Goal: Task Accomplishment & Management: Complete application form

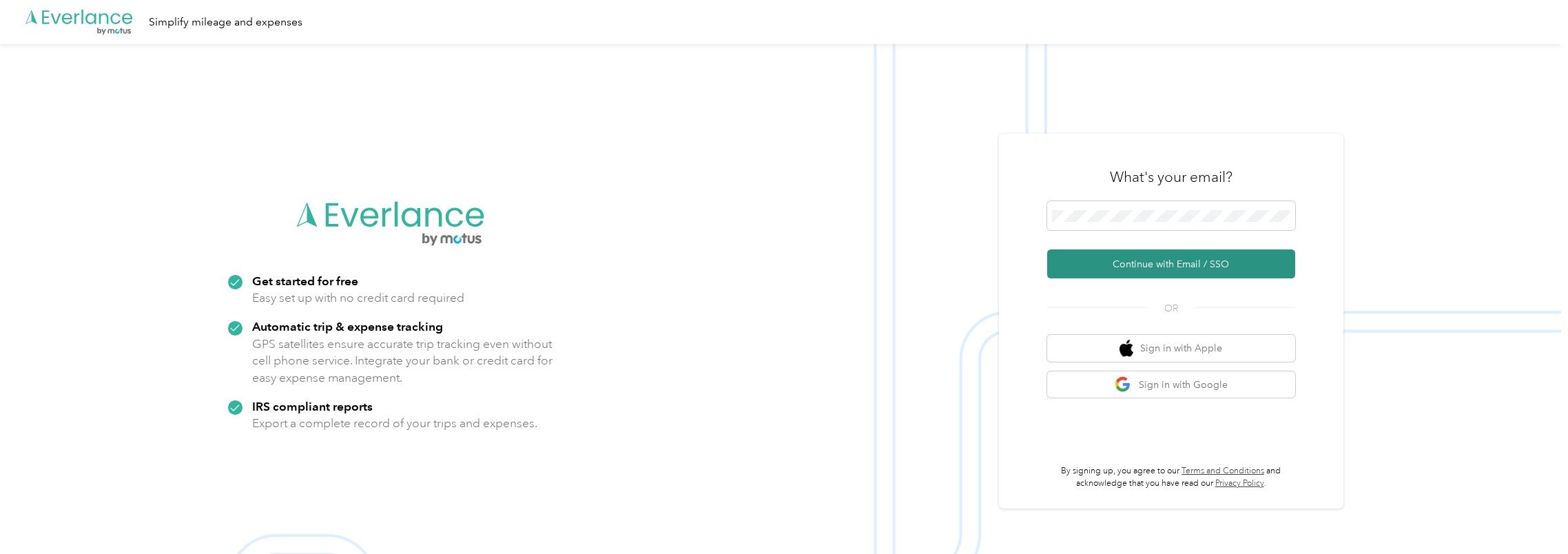
click at [1137, 263] on button "Continue with Email / SSO" at bounding box center [1171, 264] width 248 height 29
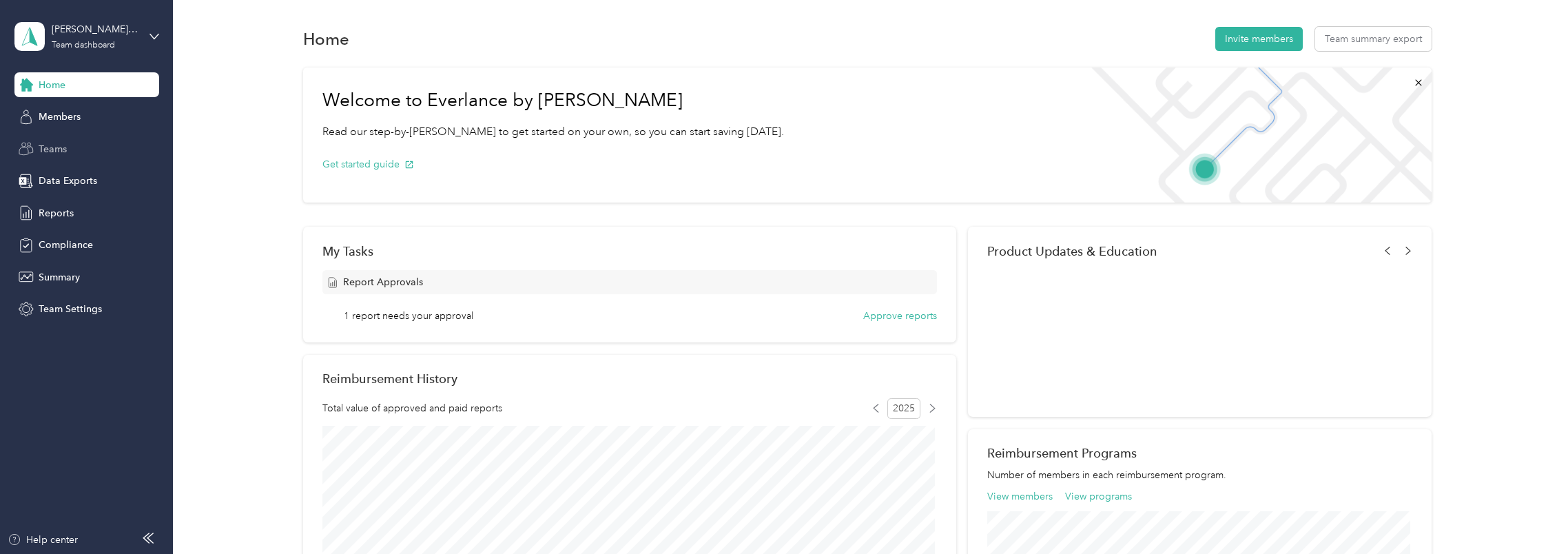
click at [69, 152] on div "Teams" at bounding box center [87, 148] width 145 height 25
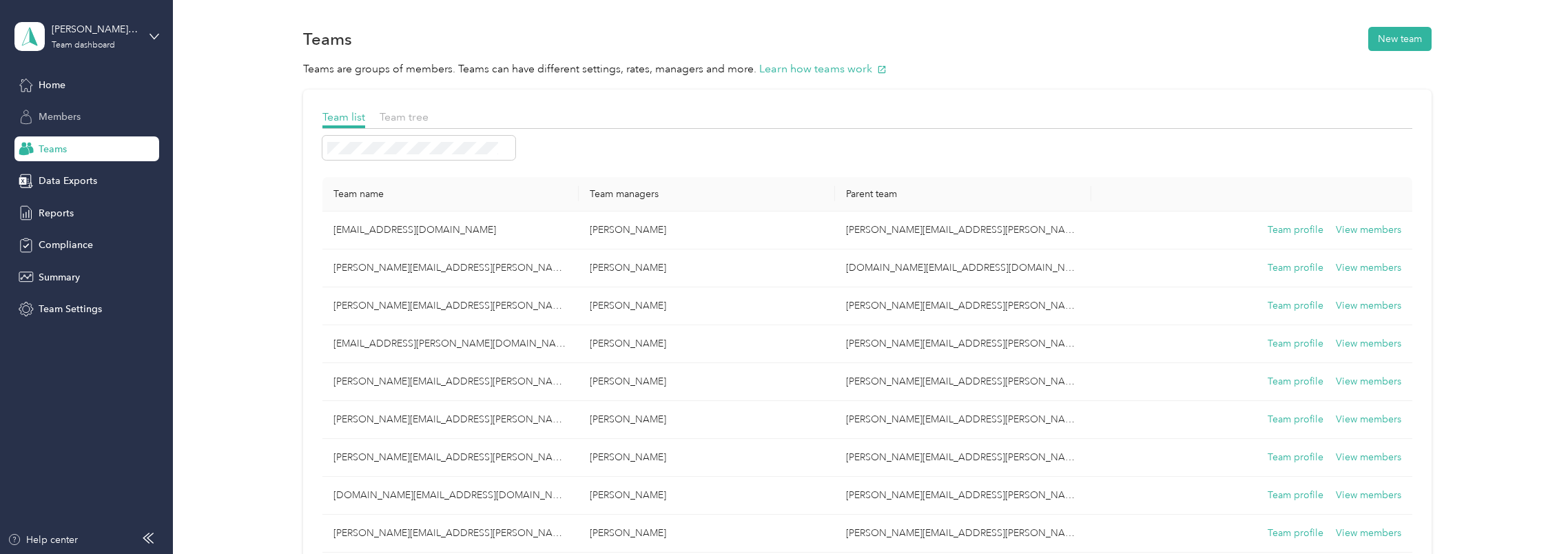
click at [76, 122] on span "Members" at bounding box center [59, 117] width 42 height 15
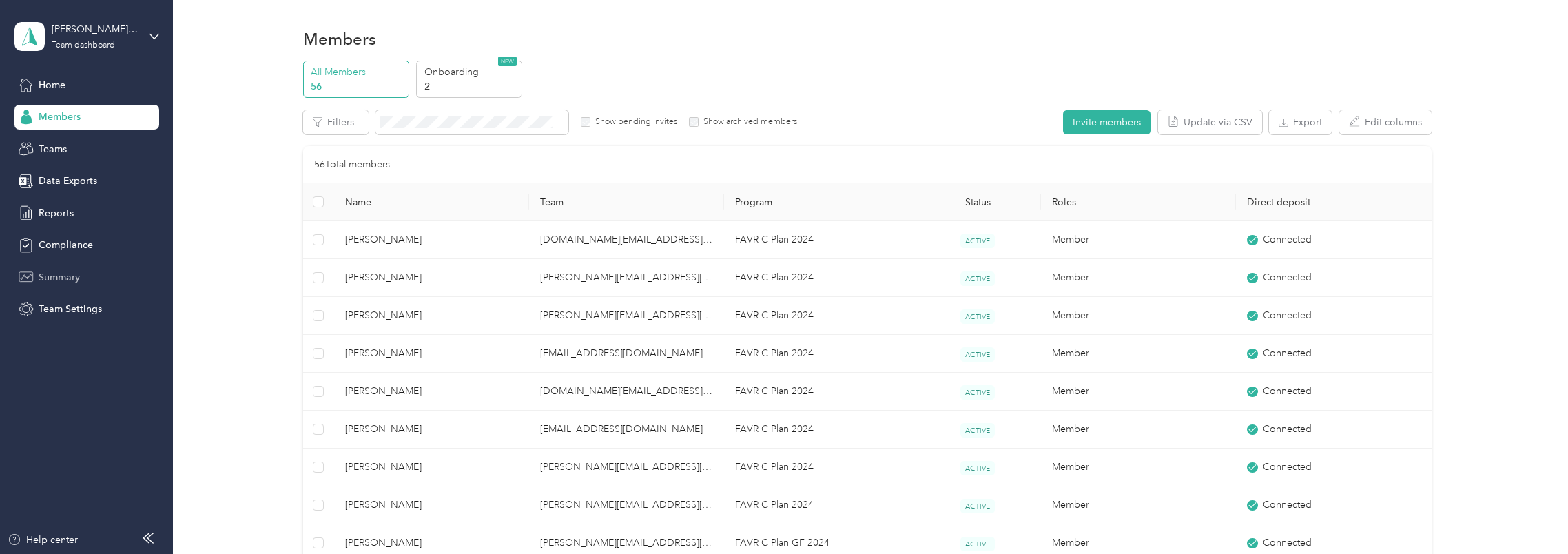
click at [70, 275] on span "Summary" at bounding box center [59, 277] width 41 height 15
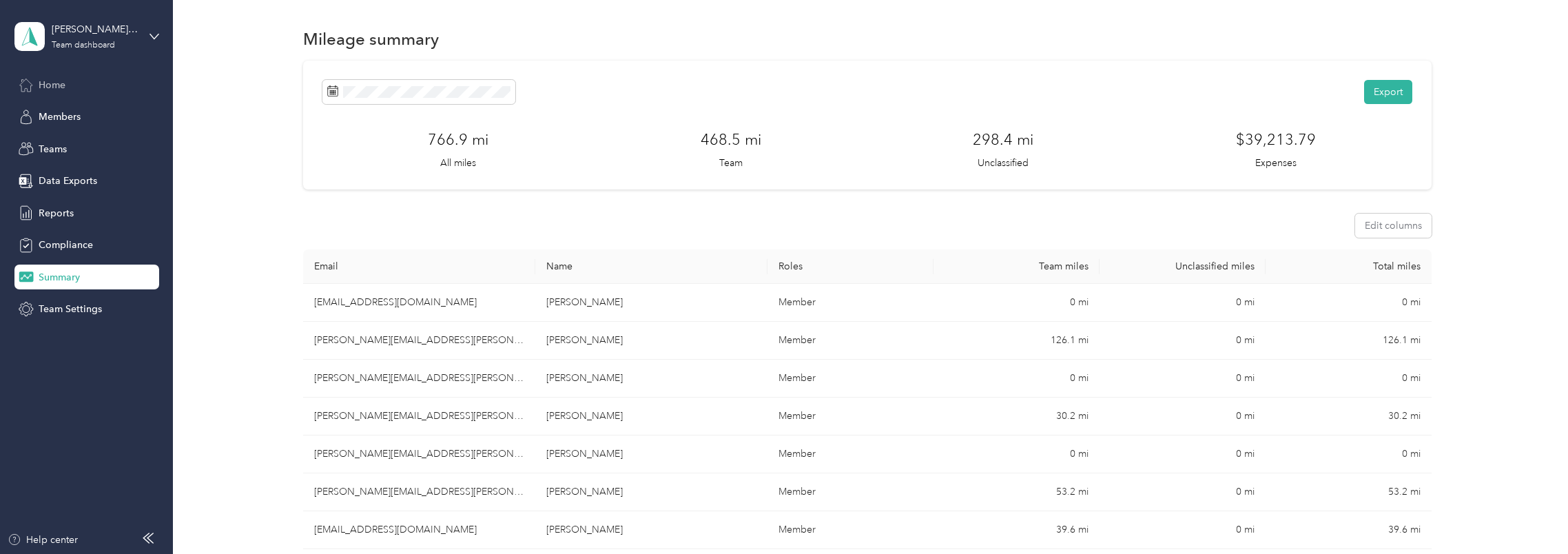
click at [62, 94] on div "Home" at bounding box center [87, 84] width 145 height 25
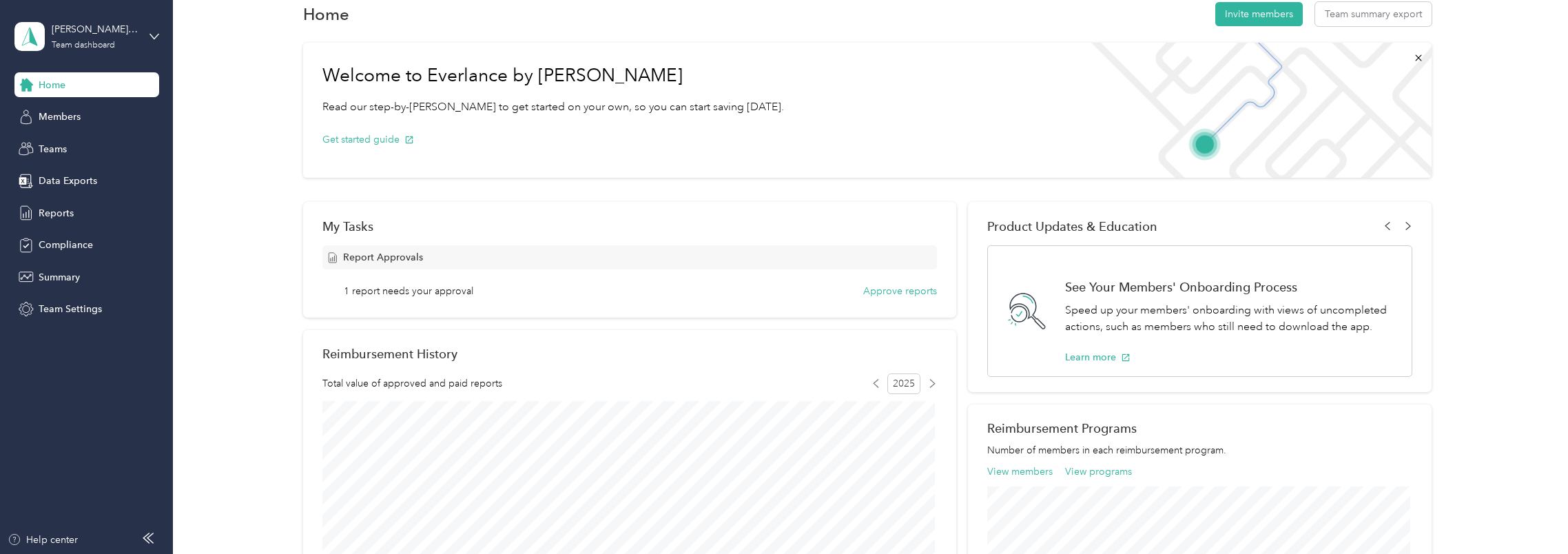
scroll to position [69, 0]
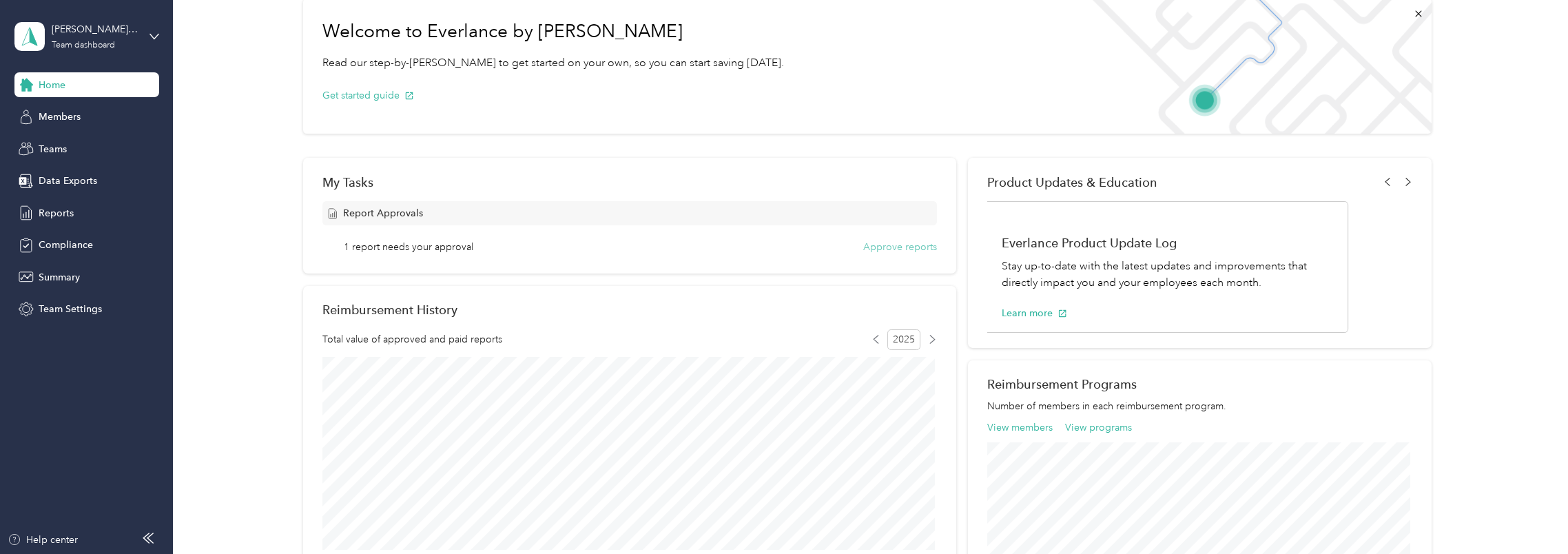
click at [880, 245] on button "Approve reports" at bounding box center [900, 246] width 74 height 15
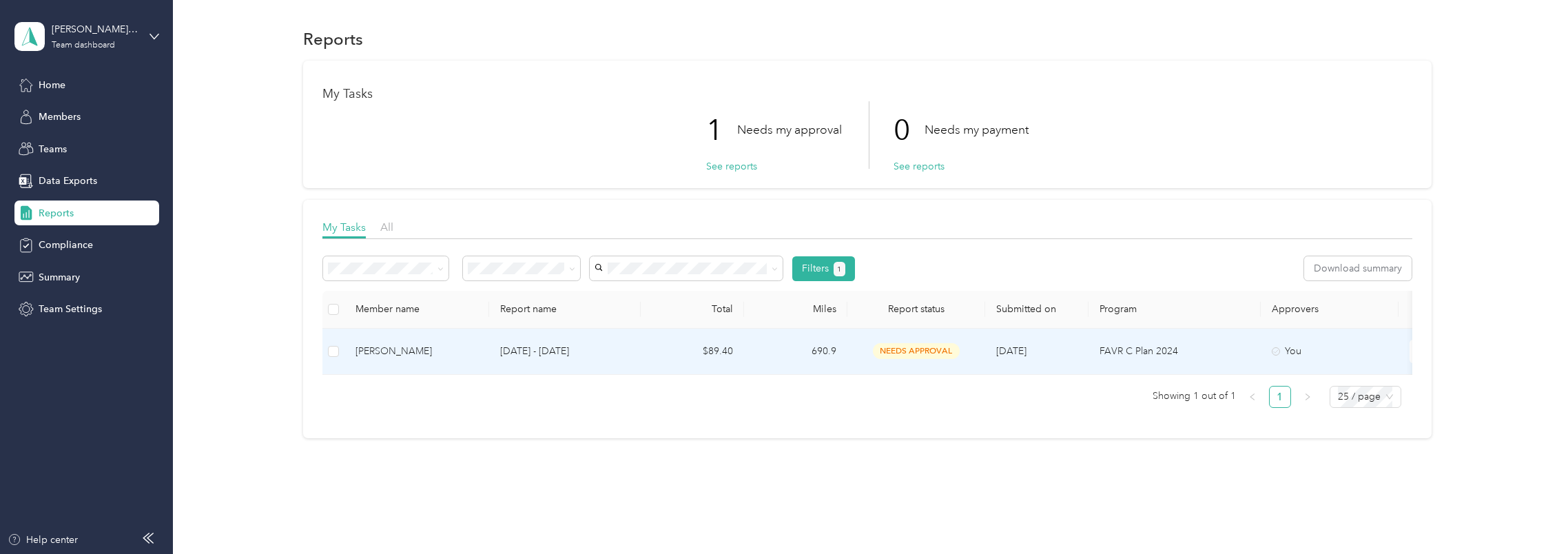
click at [608, 352] on p "Sep 1 - 30, 2025" at bounding box center [564, 352] width 130 height 15
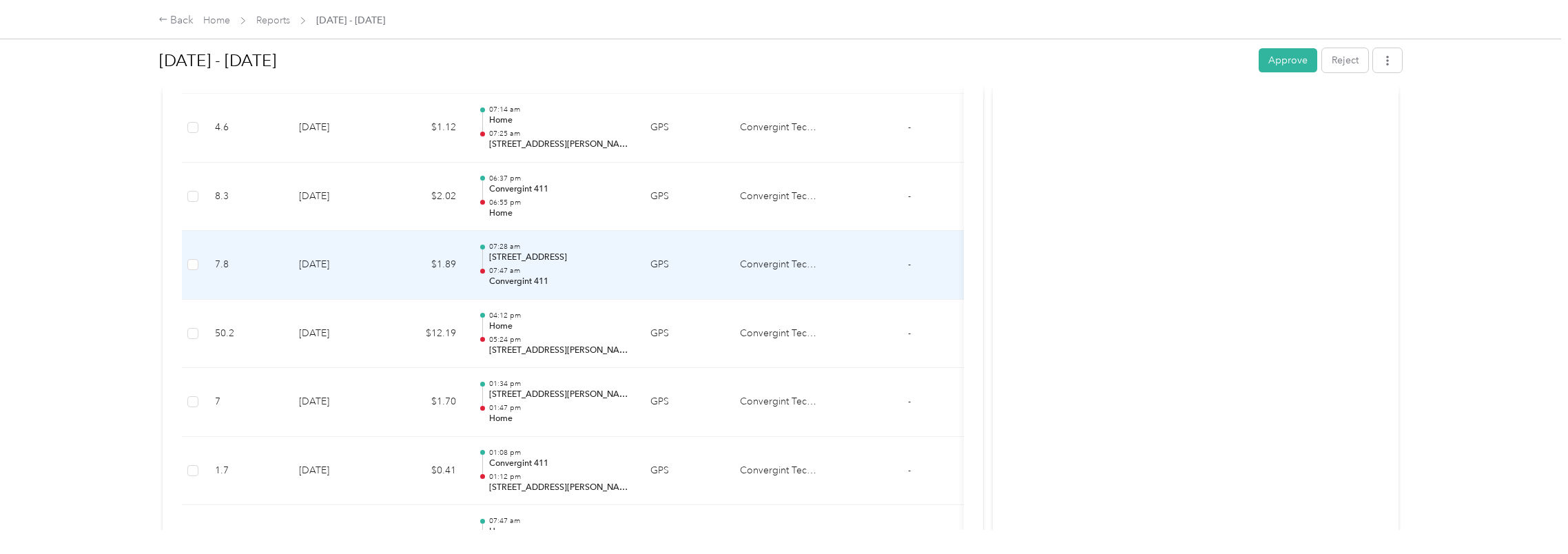
scroll to position [4339, 0]
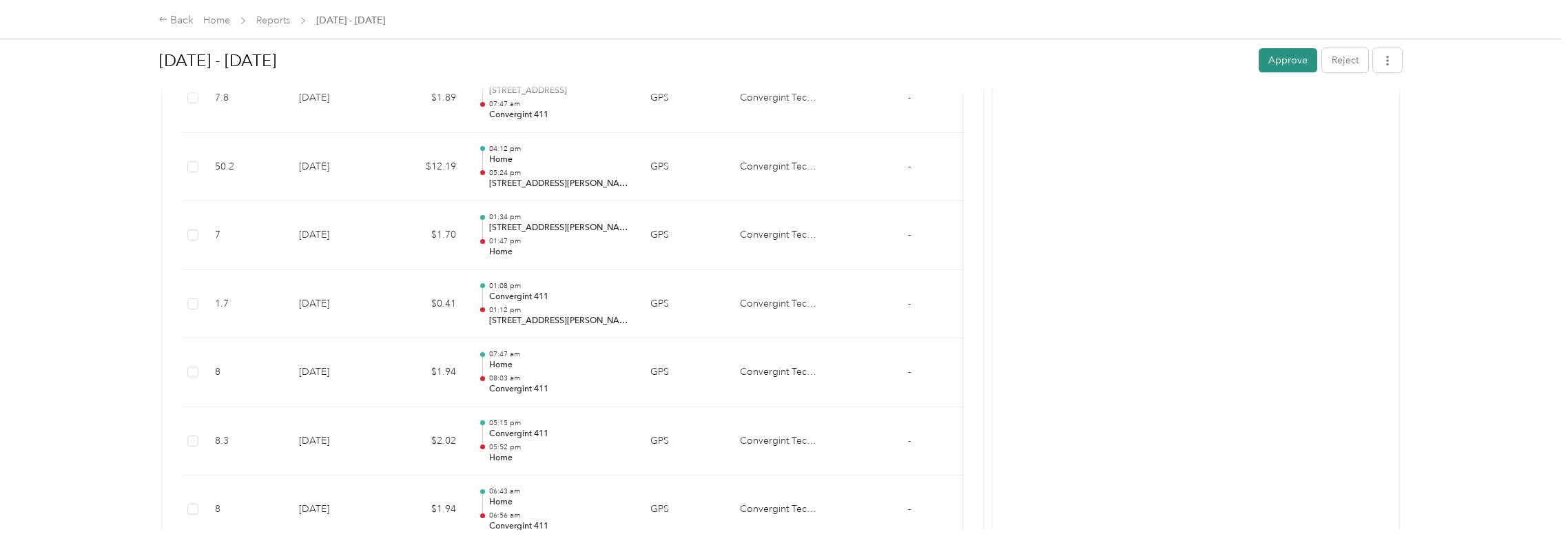
click at [1272, 59] on button "Approve" at bounding box center [1288, 60] width 58 height 24
click at [209, 19] on link "Home" at bounding box center [216, 21] width 27 height 12
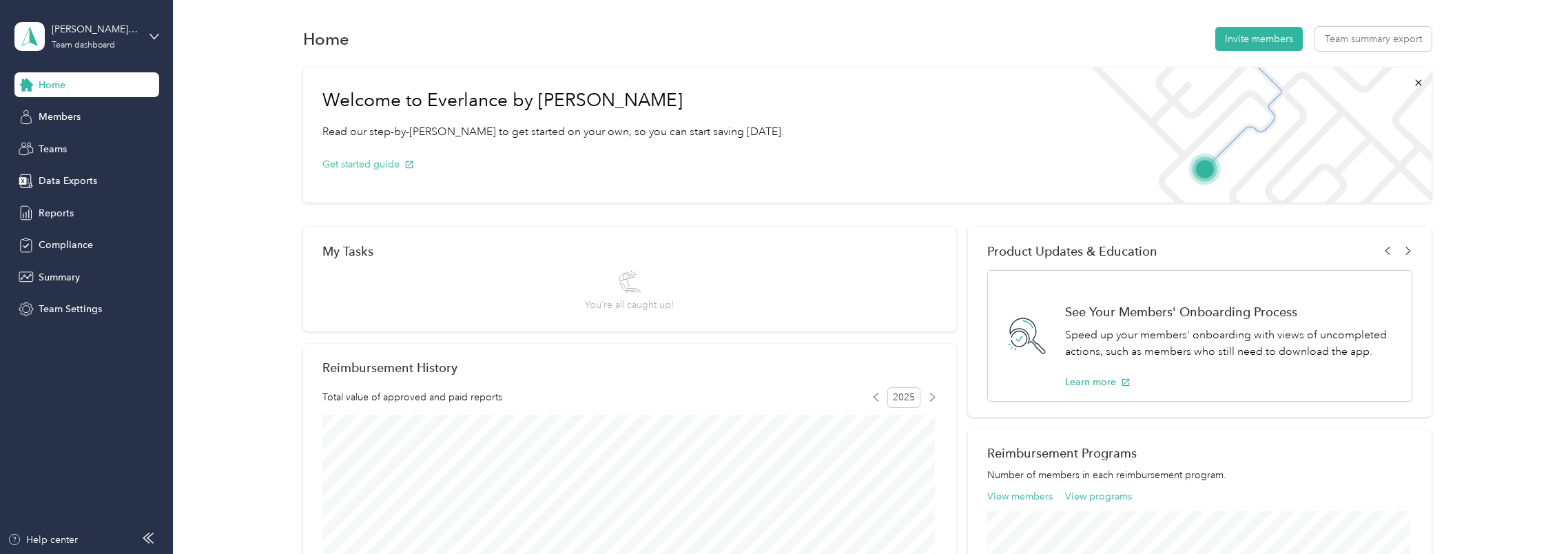
click at [145, 40] on div "darin.parkison@convergint.com Team dashboard" at bounding box center [87, 36] width 145 height 48
click at [102, 138] on div "Personal dashboard" at bounding box center [69, 144] width 87 height 15
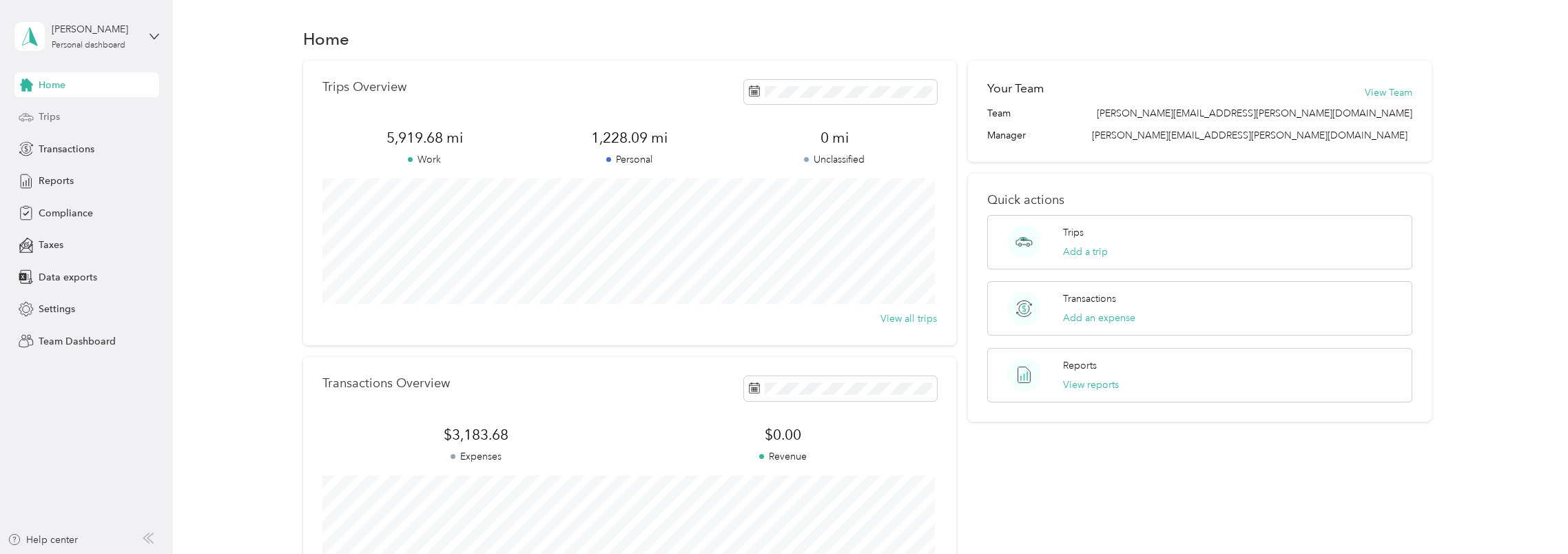
click at [93, 123] on div "Trips" at bounding box center [87, 117] width 145 height 25
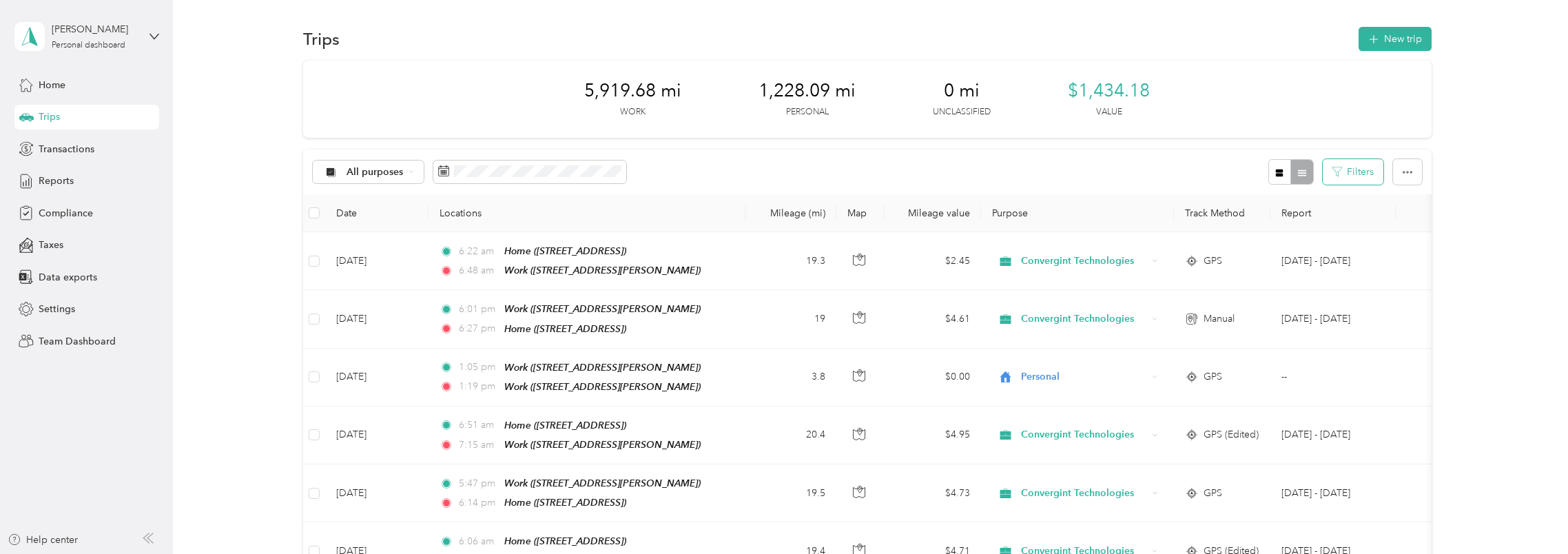
click at [1357, 175] on button "Filters" at bounding box center [1353, 172] width 61 height 26
click at [1354, 322] on span at bounding box center [1360, 323] width 11 height 9
click at [1355, 278] on span at bounding box center [1360, 275] width 11 height 9
click at [1355, 276] on span at bounding box center [1360, 275] width 11 height 9
click at [1365, 229] on span at bounding box center [1311, 227] width 118 height 22
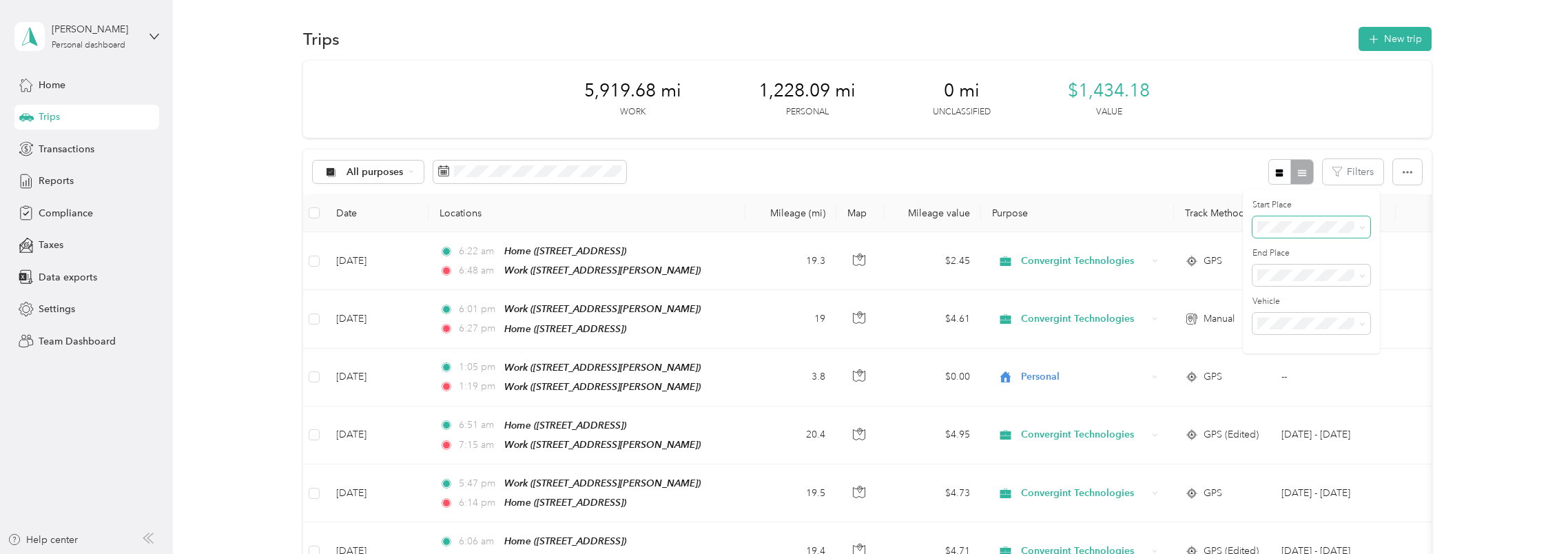
click at [1360, 222] on span at bounding box center [1361, 227] width 6 height 12
click at [1402, 172] on icon "button" at bounding box center [1407, 172] width 9 height 3
click at [1276, 173] on icon "button" at bounding box center [1279, 172] width 8 height 8
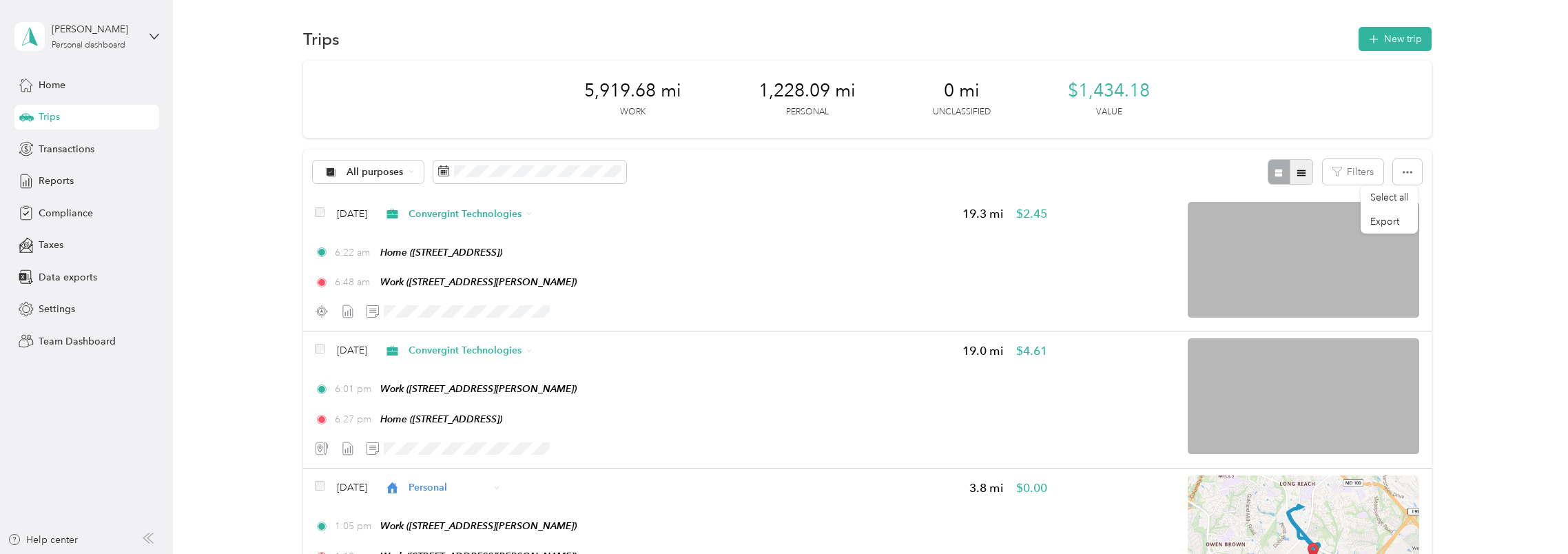
click at [1303, 172] on button "button" at bounding box center [1300, 172] width 23 height 26
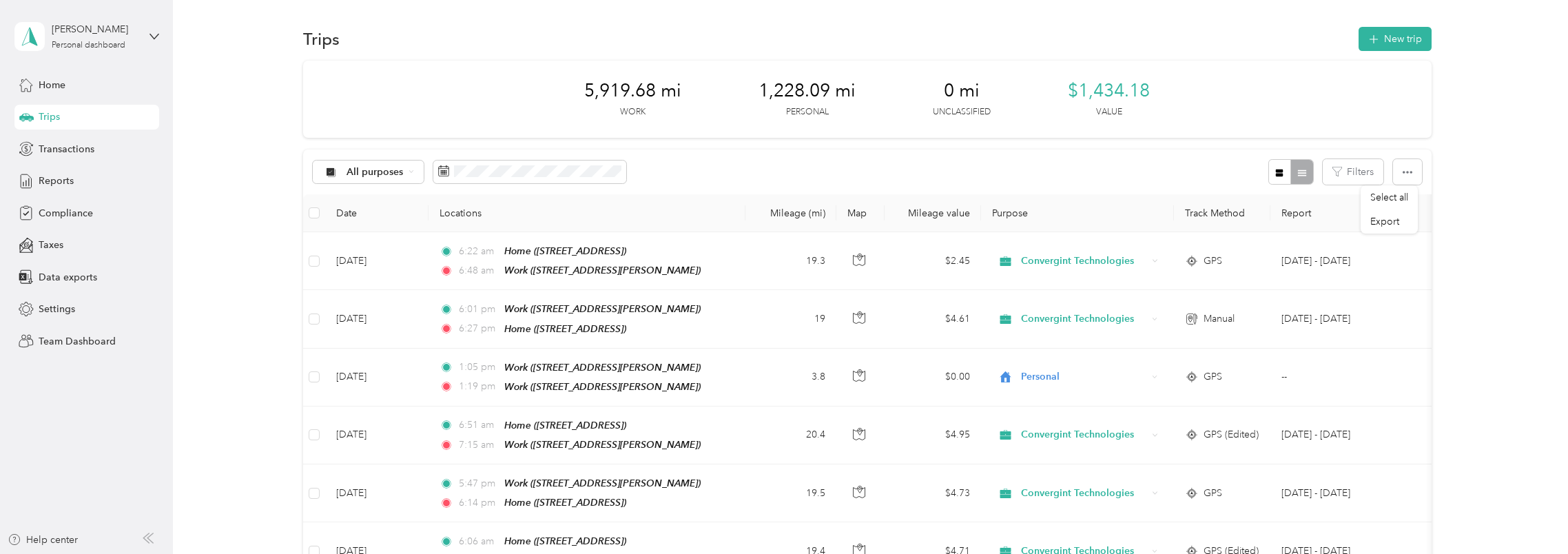
click at [1134, 168] on div "All purposes Filters" at bounding box center [866, 172] width 1128 height 45
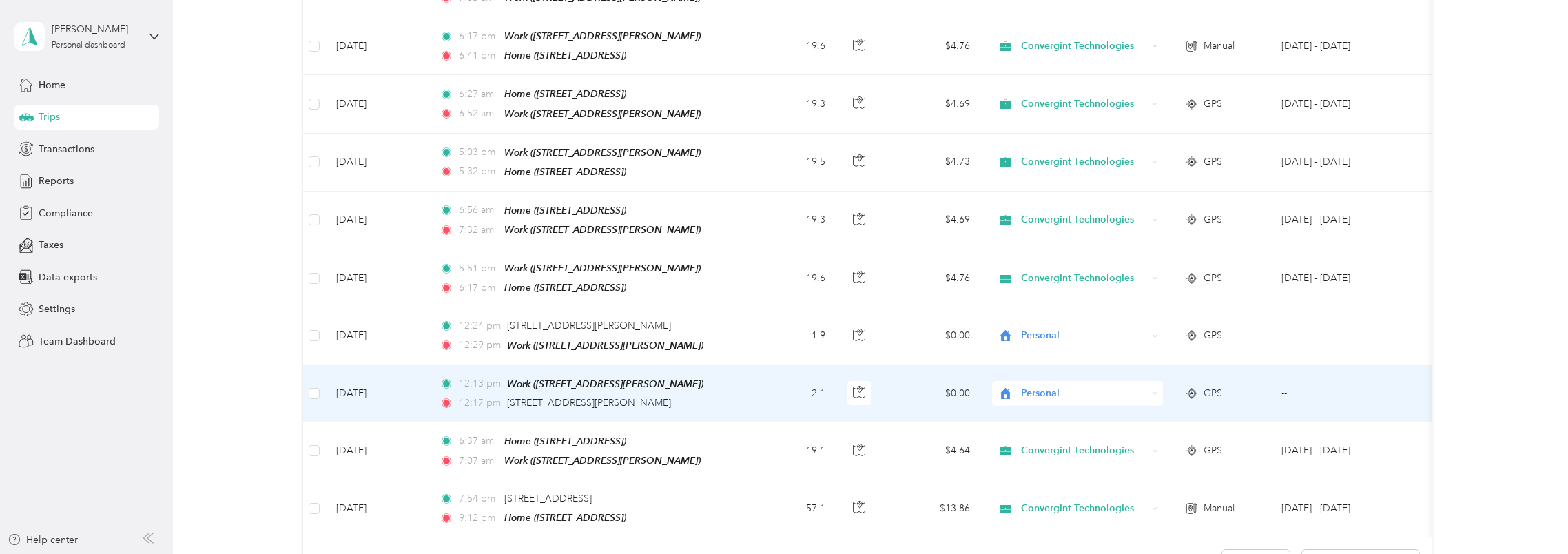
scroll to position [1171, 0]
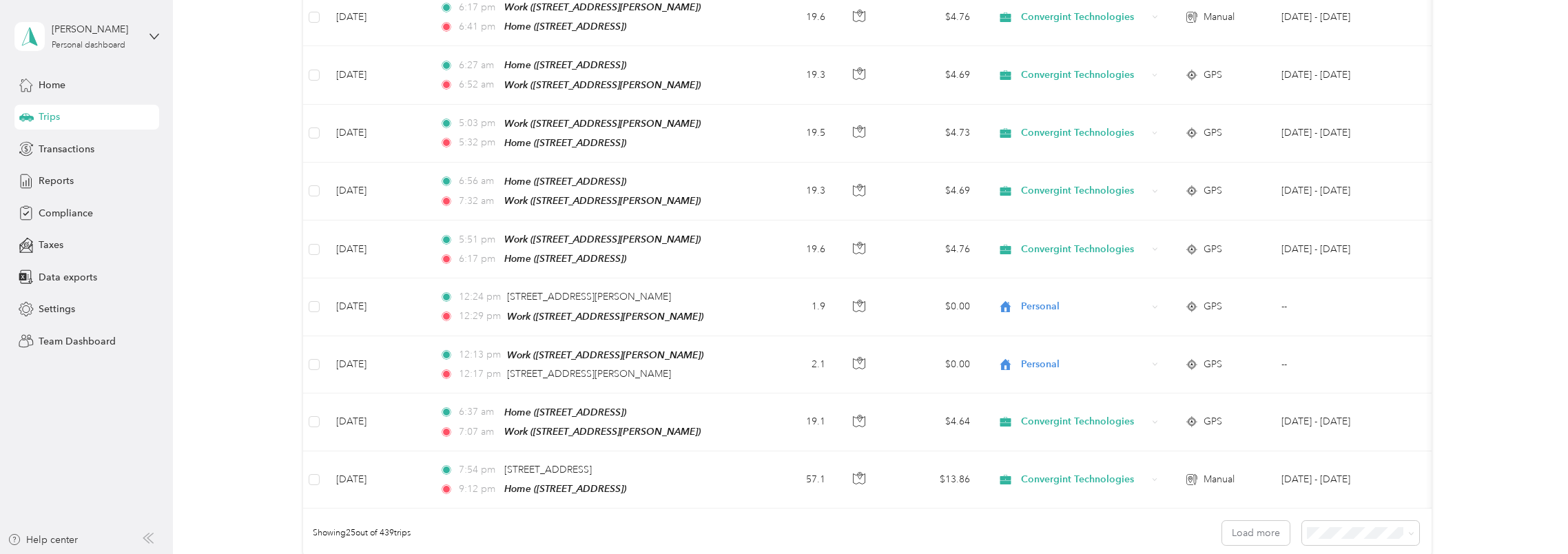
click at [1354, 480] on div "100 per load" at bounding box center [1357, 478] width 99 height 15
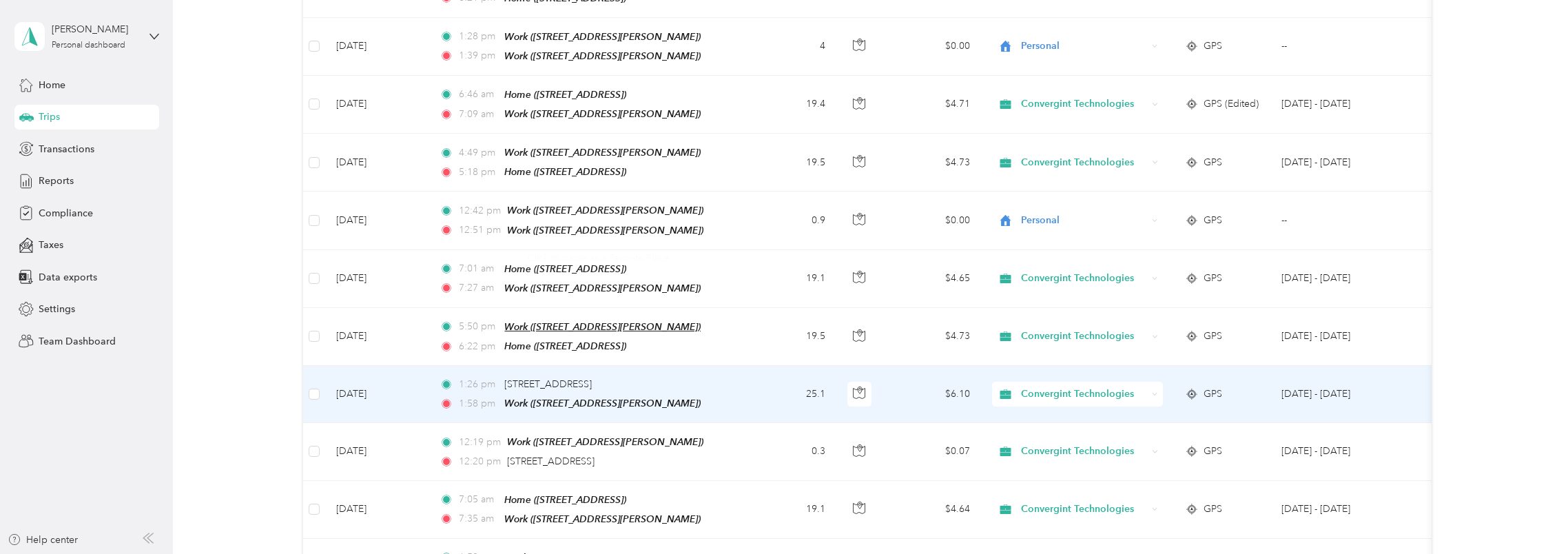
scroll to position [2892, 0]
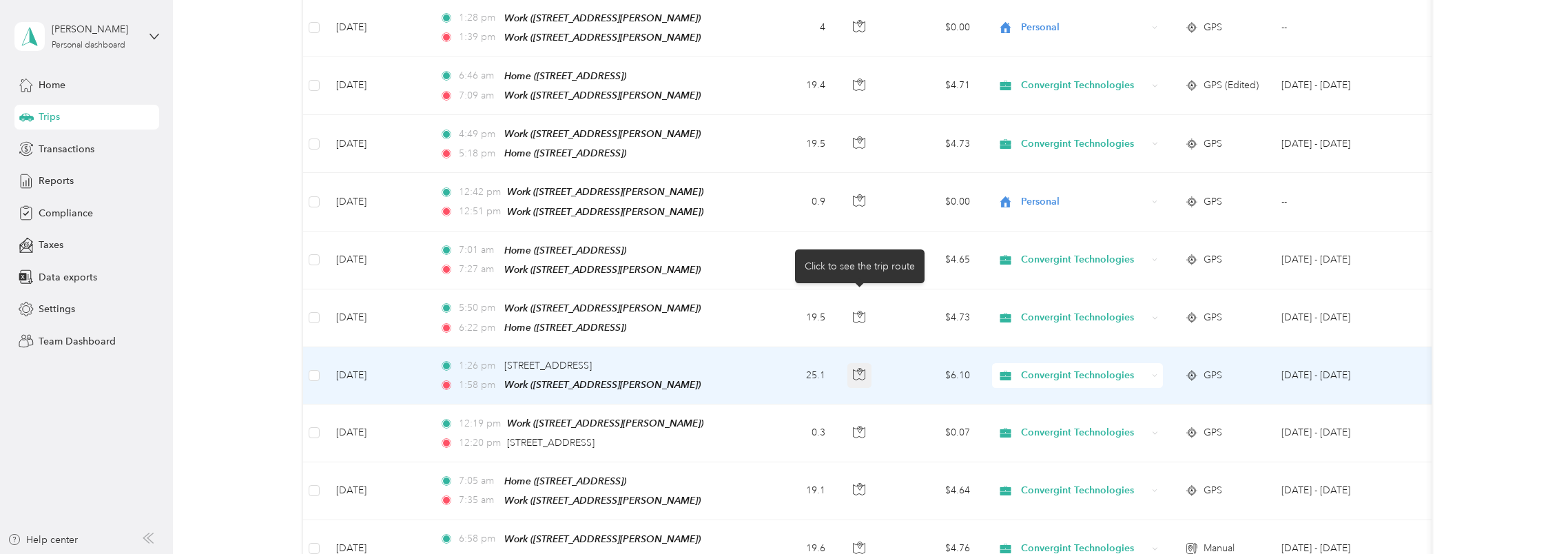
click at [865, 363] on button "button" at bounding box center [859, 375] width 25 height 25
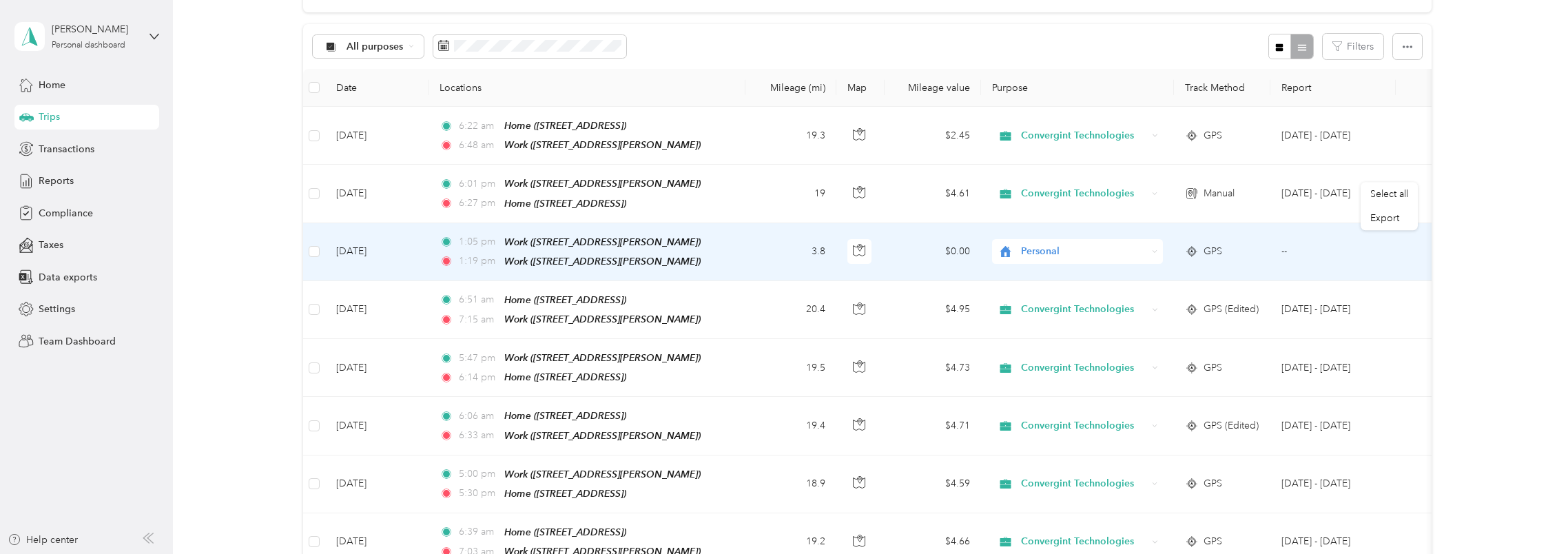
scroll to position [0, 0]
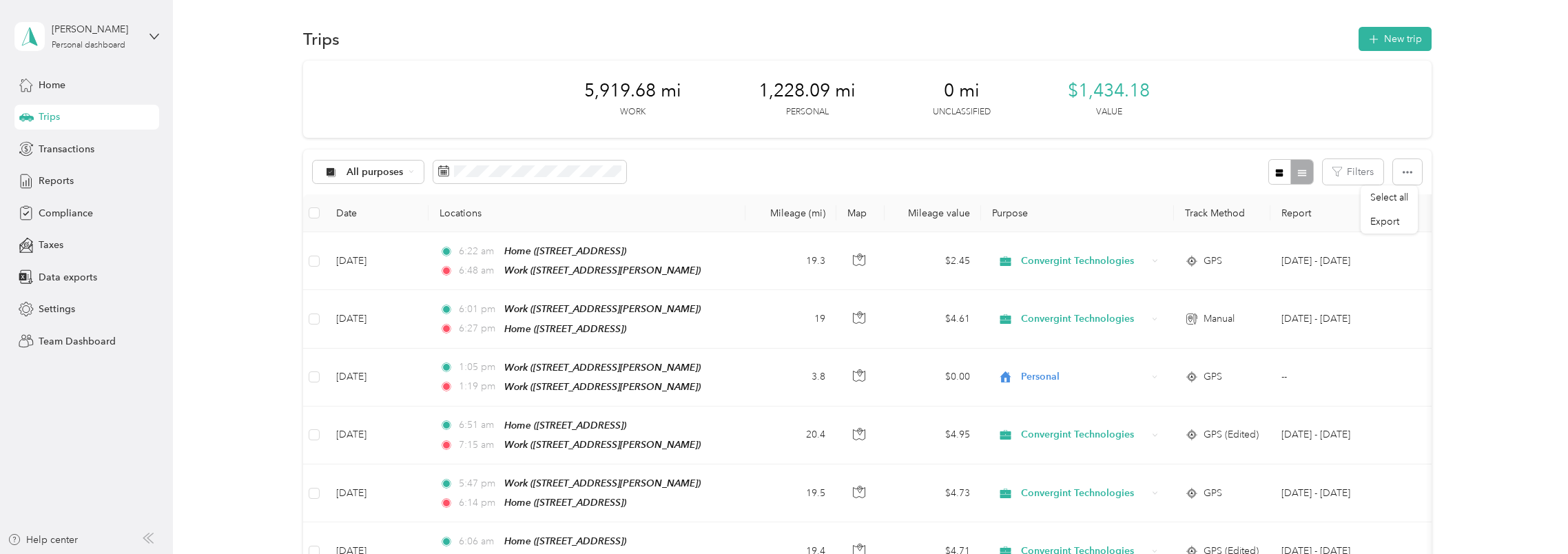
click at [514, 30] on div "Trips New trip" at bounding box center [866, 39] width 1128 height 29
click at [77, 150] on span "Transactions" at bounding box center [66, 148] width 56 height 15
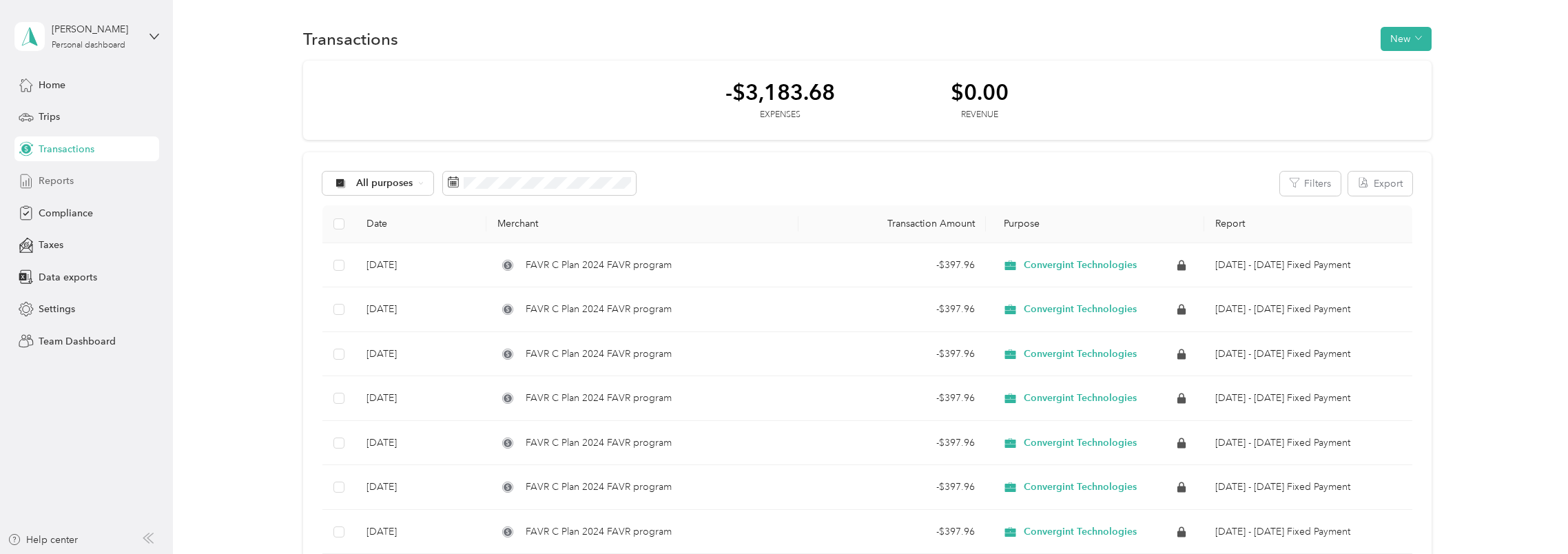
click at [72, 180] on span "Reports" at bounding box center [56, 180] width 35 height 15
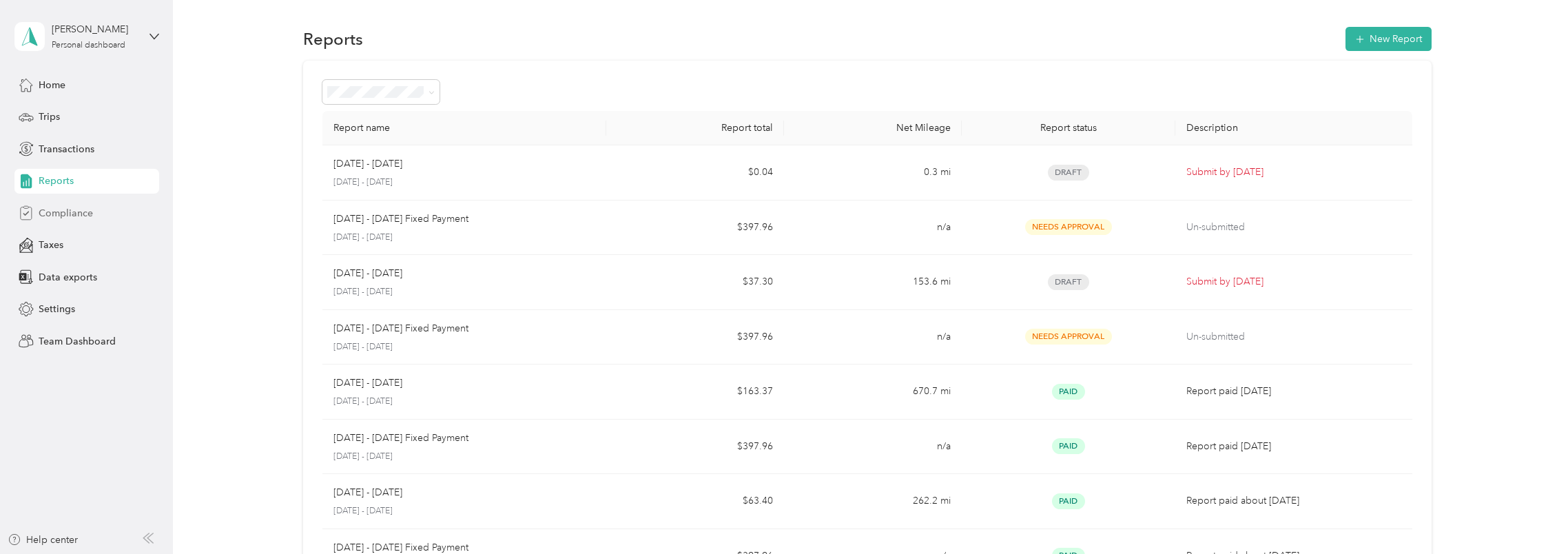
click at [84, 211] on span "Compliance" at bounding box center [65, 213] width 54 height 15
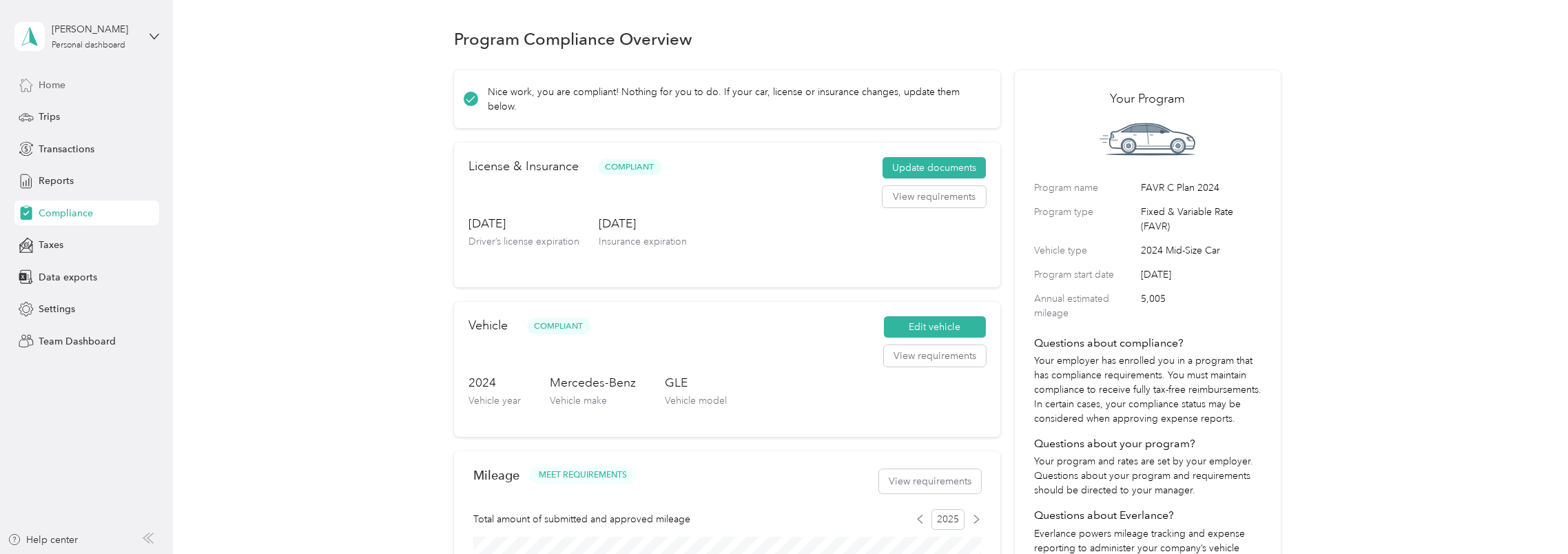
click at [98, 83] on div "Home" at bounding box center [87, 84] width 145 height 25
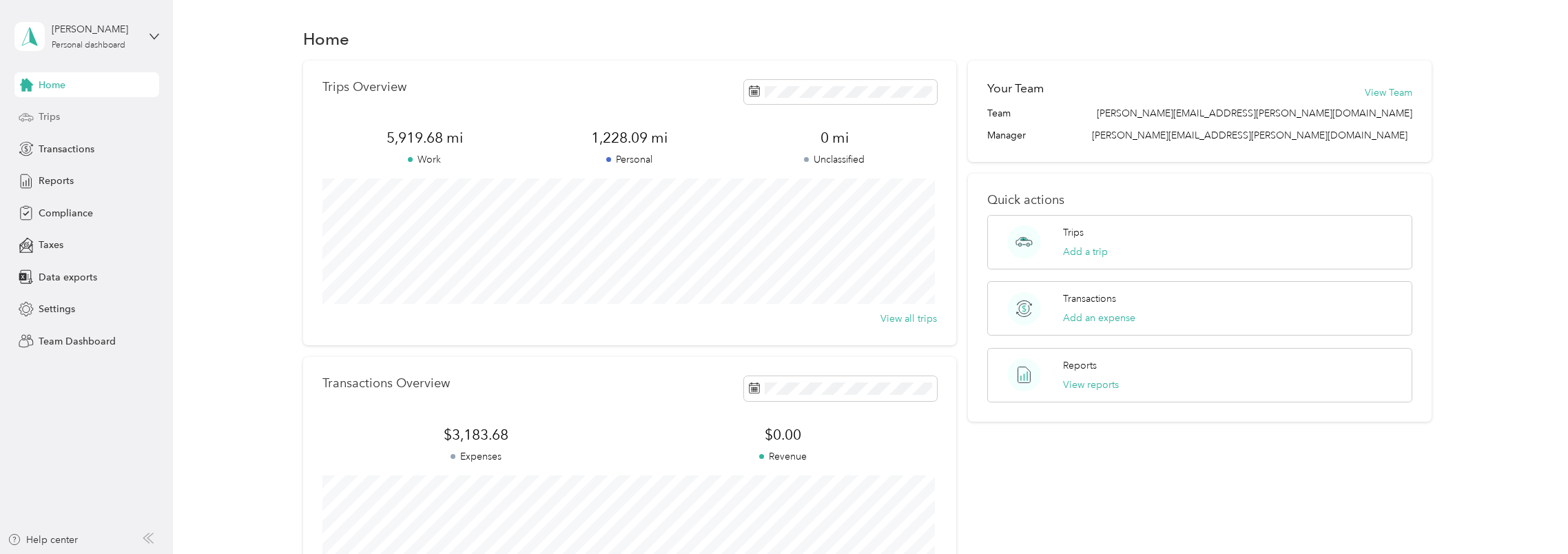
click at [105, 117] on div "Trips" at bounding box center [87, 117] width 145 height 25
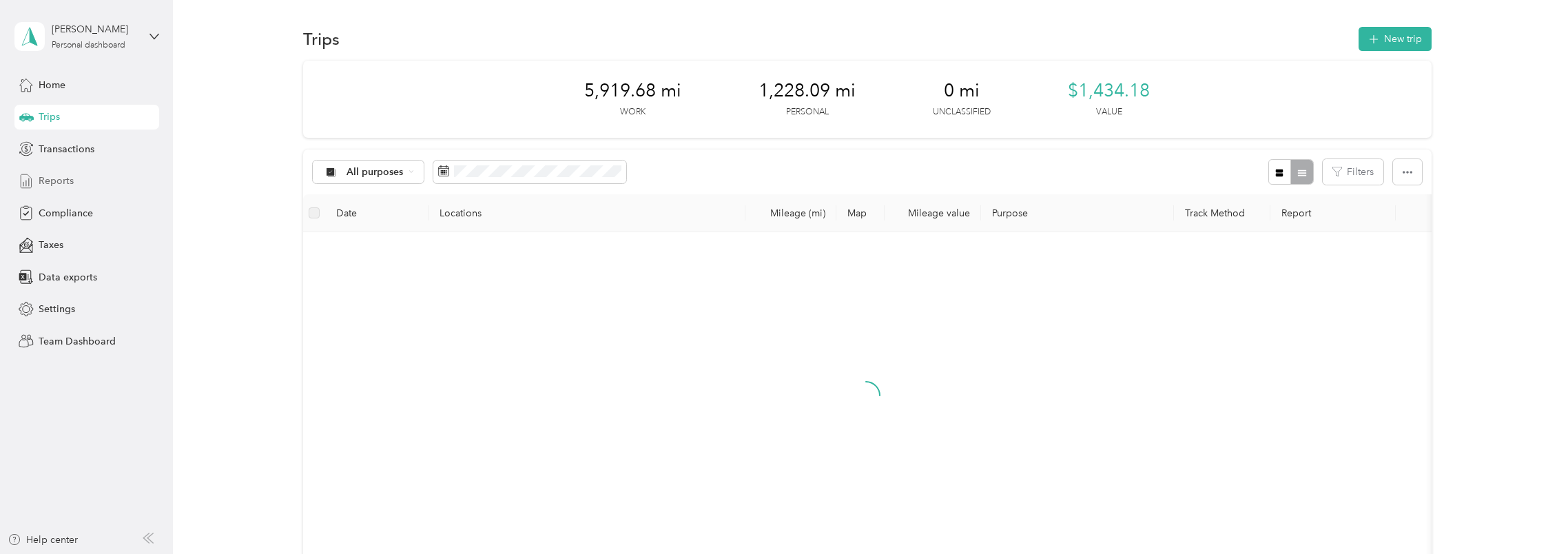
click at [66, 181] on span "Reports" at bounding box center [56, 180] width 35 height 15
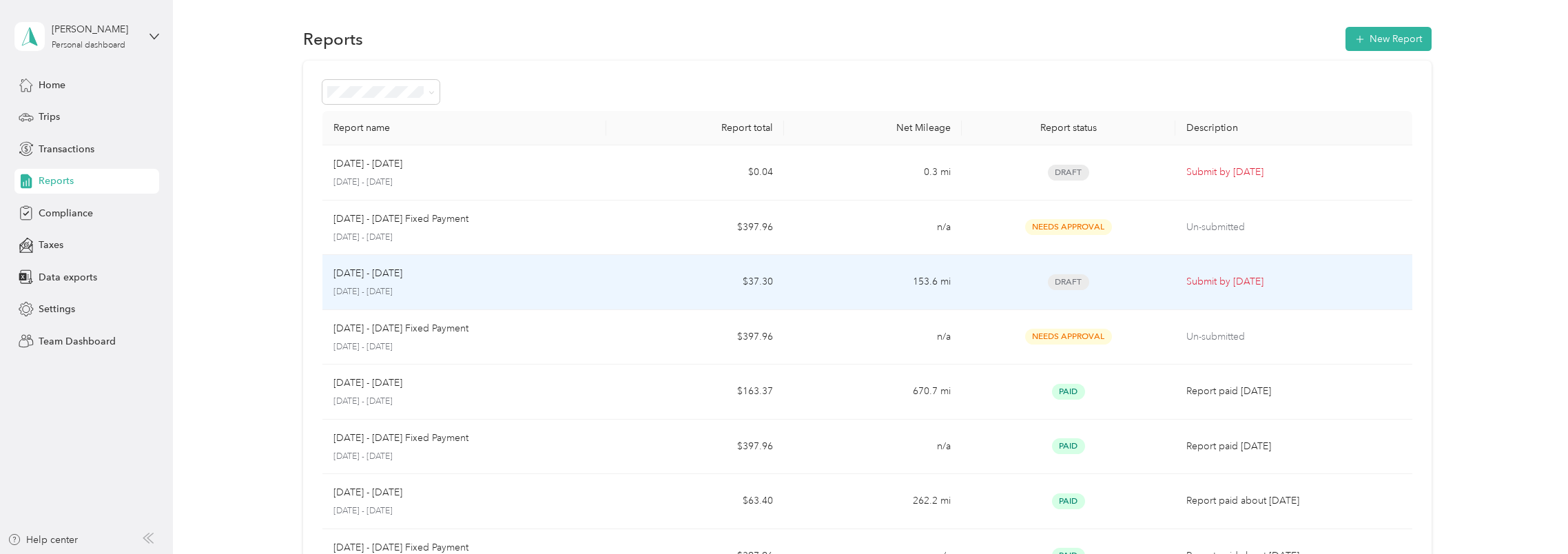
click at [591, 286] on p "September 1 - 30, 2025" at bounding box center [465, 292] width 262 height 12
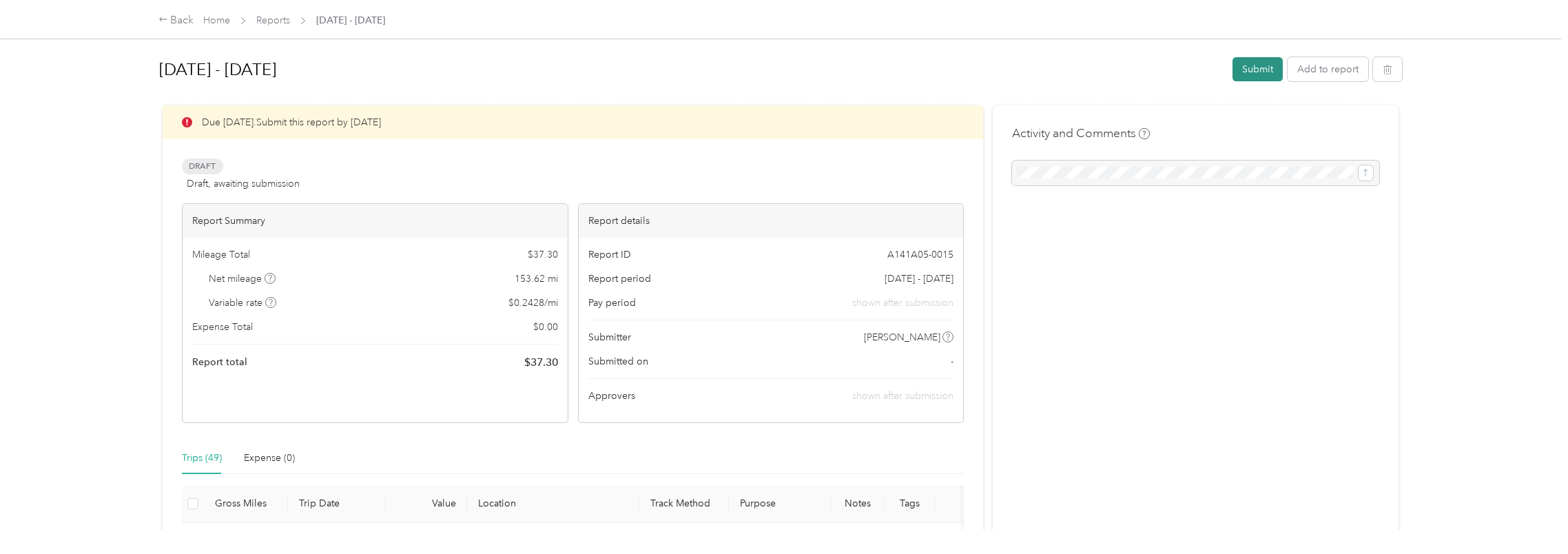
click at [1248, 63] on button "Submit" at bounding box center [1257, 69] width 51 height 24
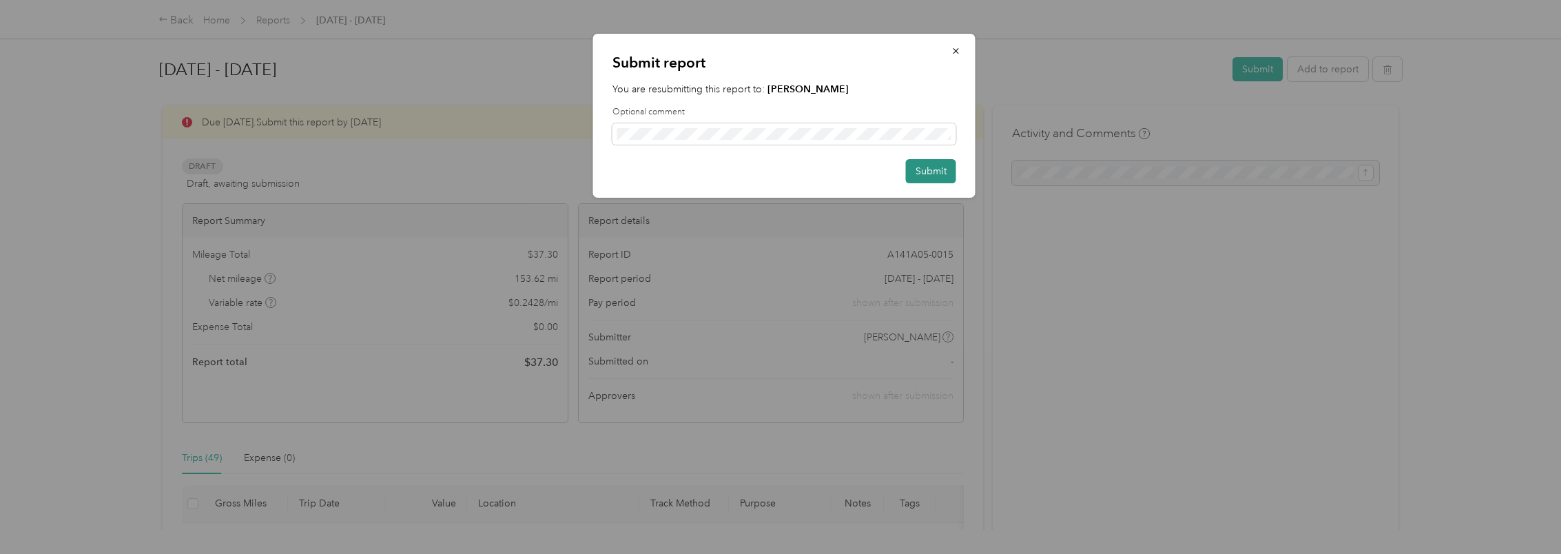
click at [933, 163] on button "Submit" at bounding box center [931, 171] width 51 height 24
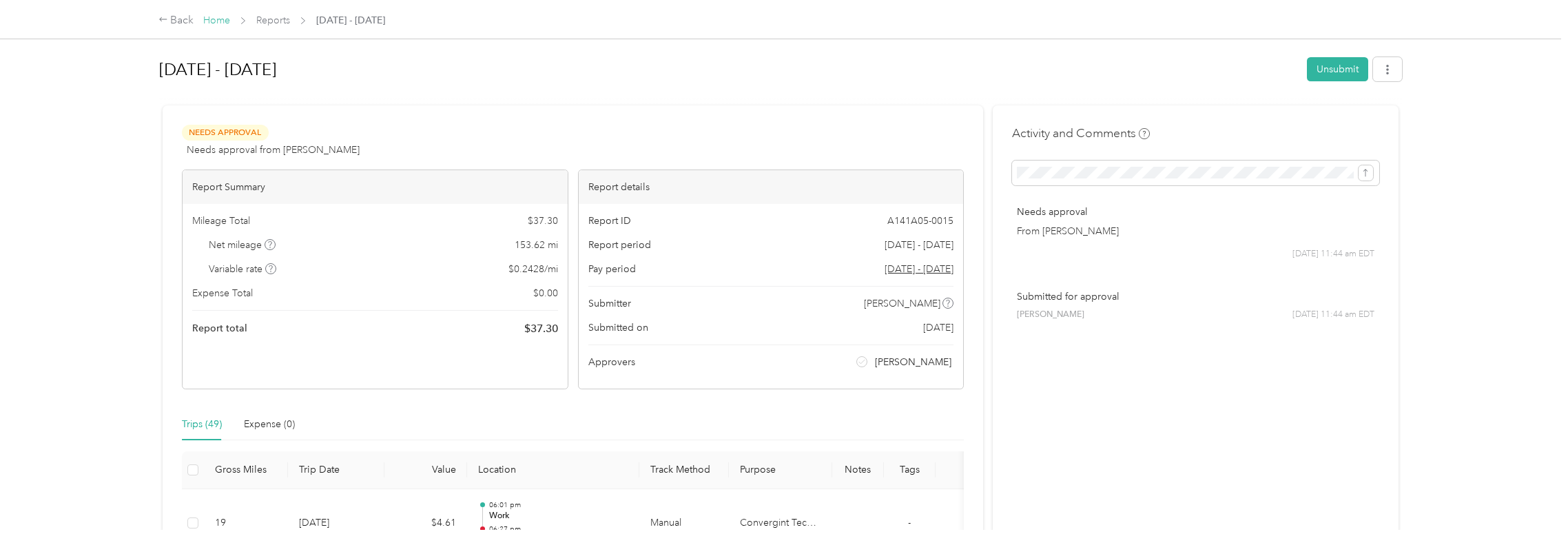
click at [215, 22] on link "Home" at bounding box center [216, 21] width 27 height 12
